Goal: Navigation & Orientation: Find specific page/section

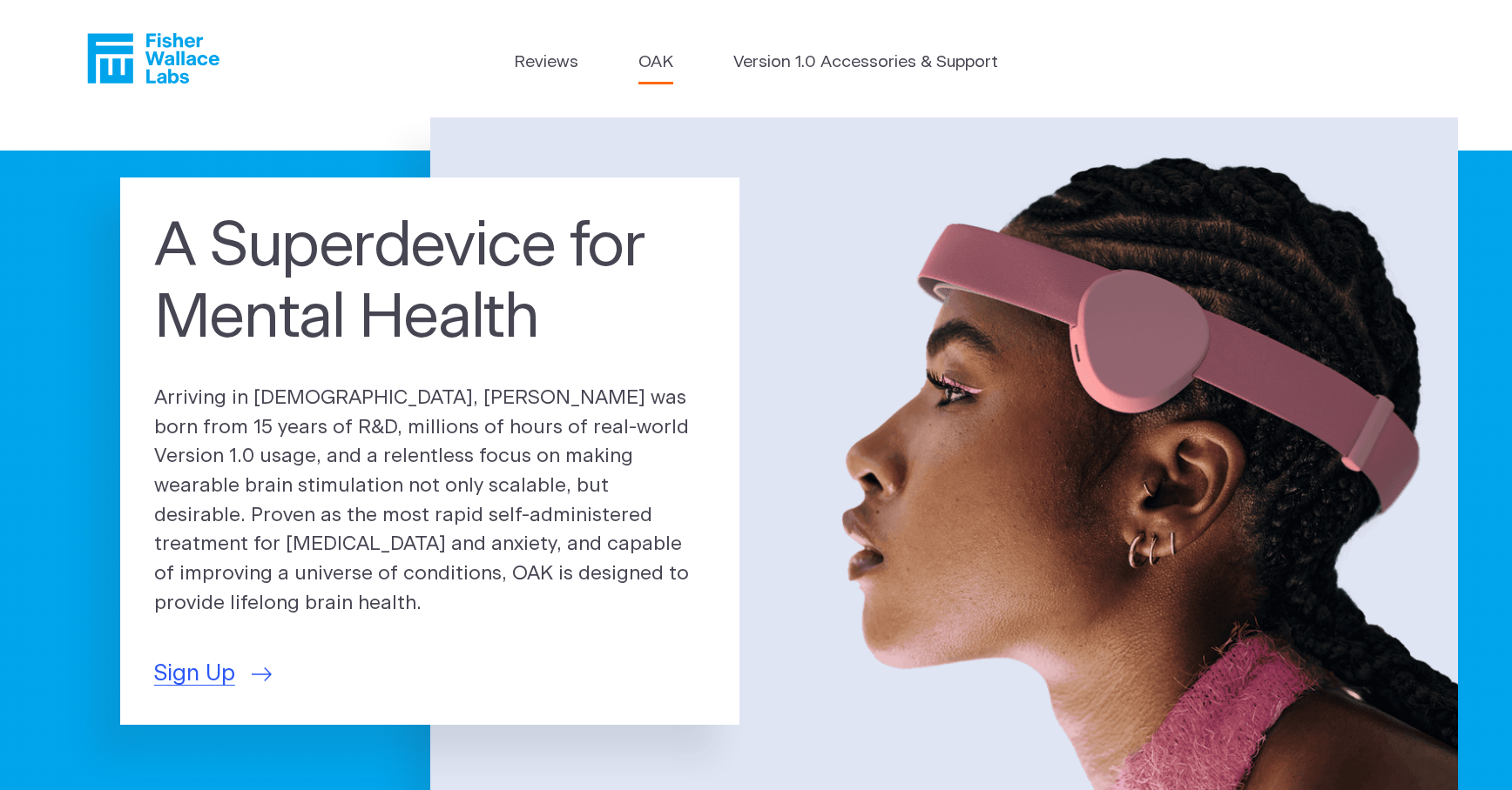
click at [661, 64] on link "OAK" at bounding box center [656, 63] width 35 height 25
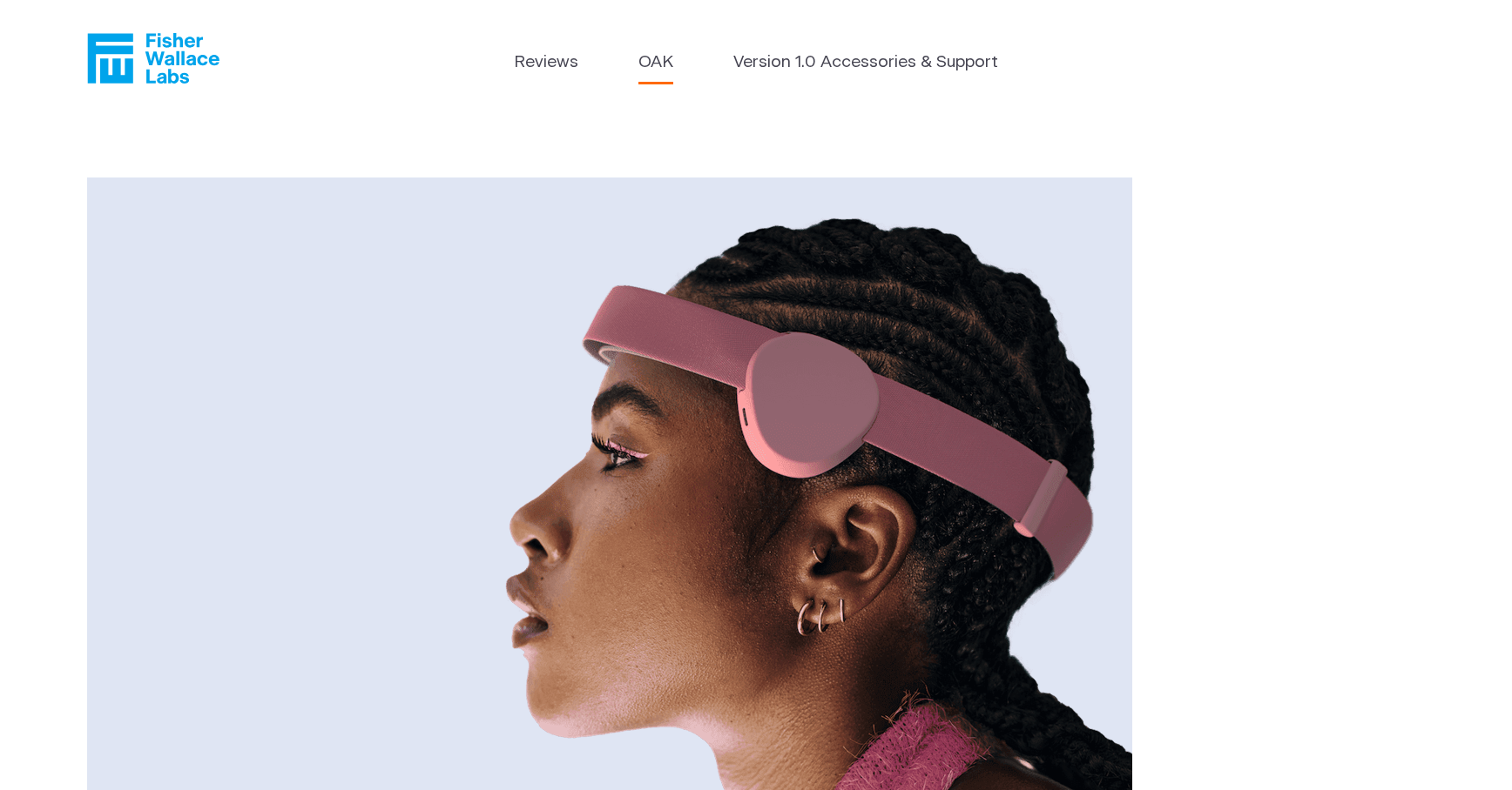
click at [825, 35] on header "Reviews OAK Version 1.0 Accessories & Support" at bounding box center [756, 58] width 1512 height 117
click at [822, 64] on link "Version 1.0 Accessories & Support" at bounding box center [865, 63] width 264 height 25
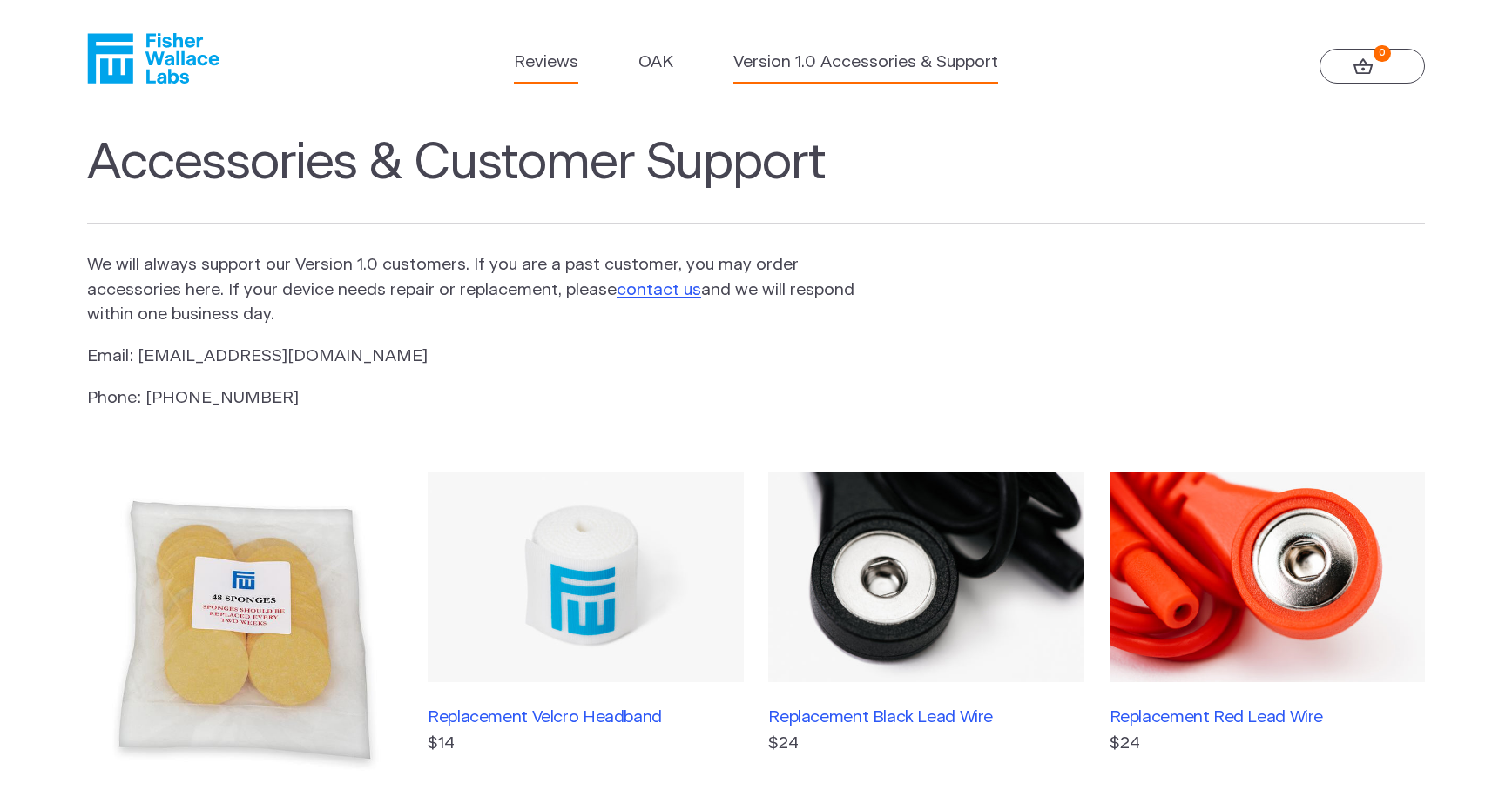
click at [567, 56] on link "Reviews" at bounding box center [546, 63] width 65 height 25
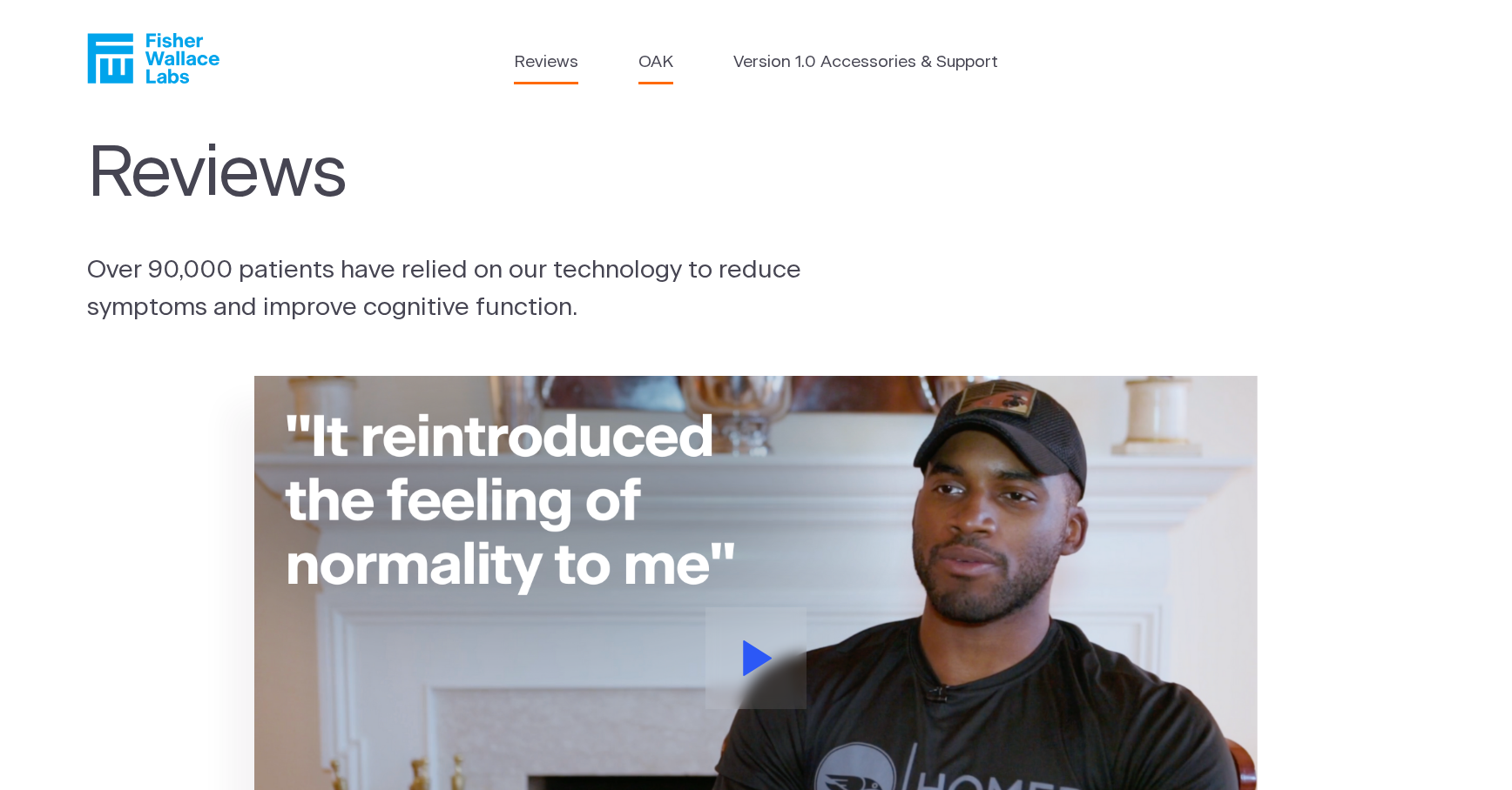
click at [652, 62] on link "OAK" at bounding box center [656, 63] width 35 height 25
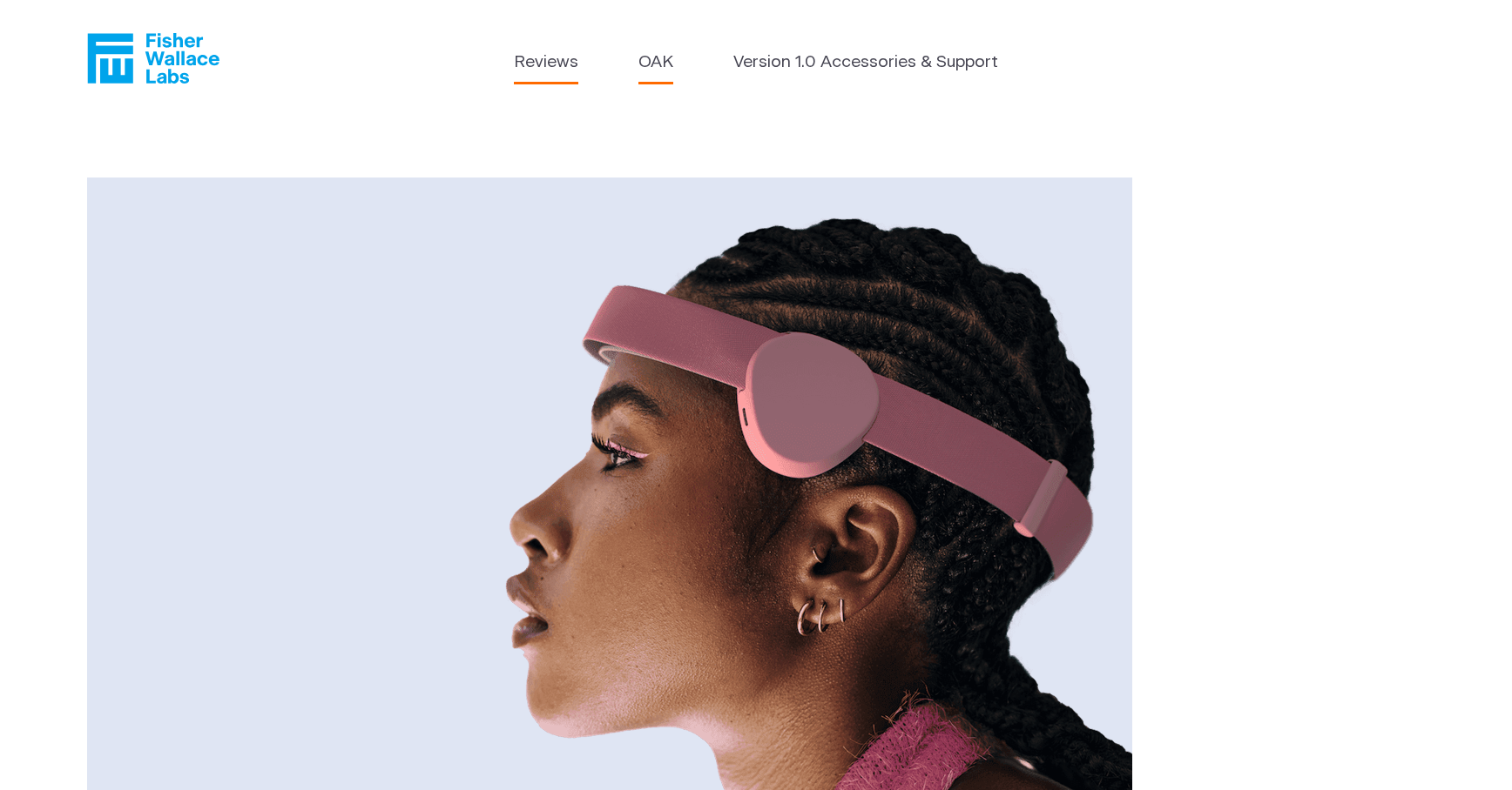
click at [563, 59] on link "Reviews" at bounding box center [546, 63] width 65 height 25
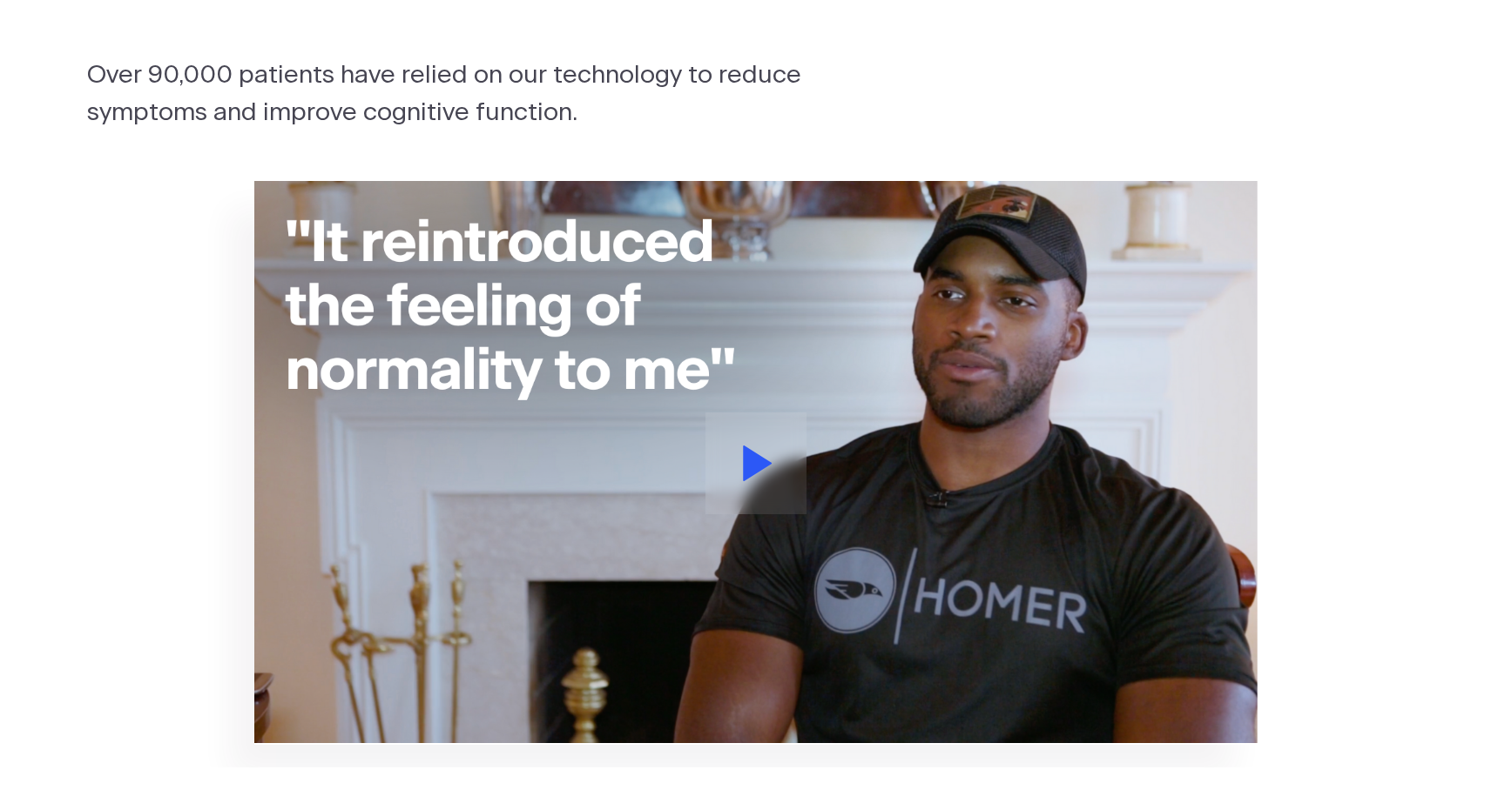
scroll to position [190, 0]
